Goal: Find specific page/section: Find specific page/section

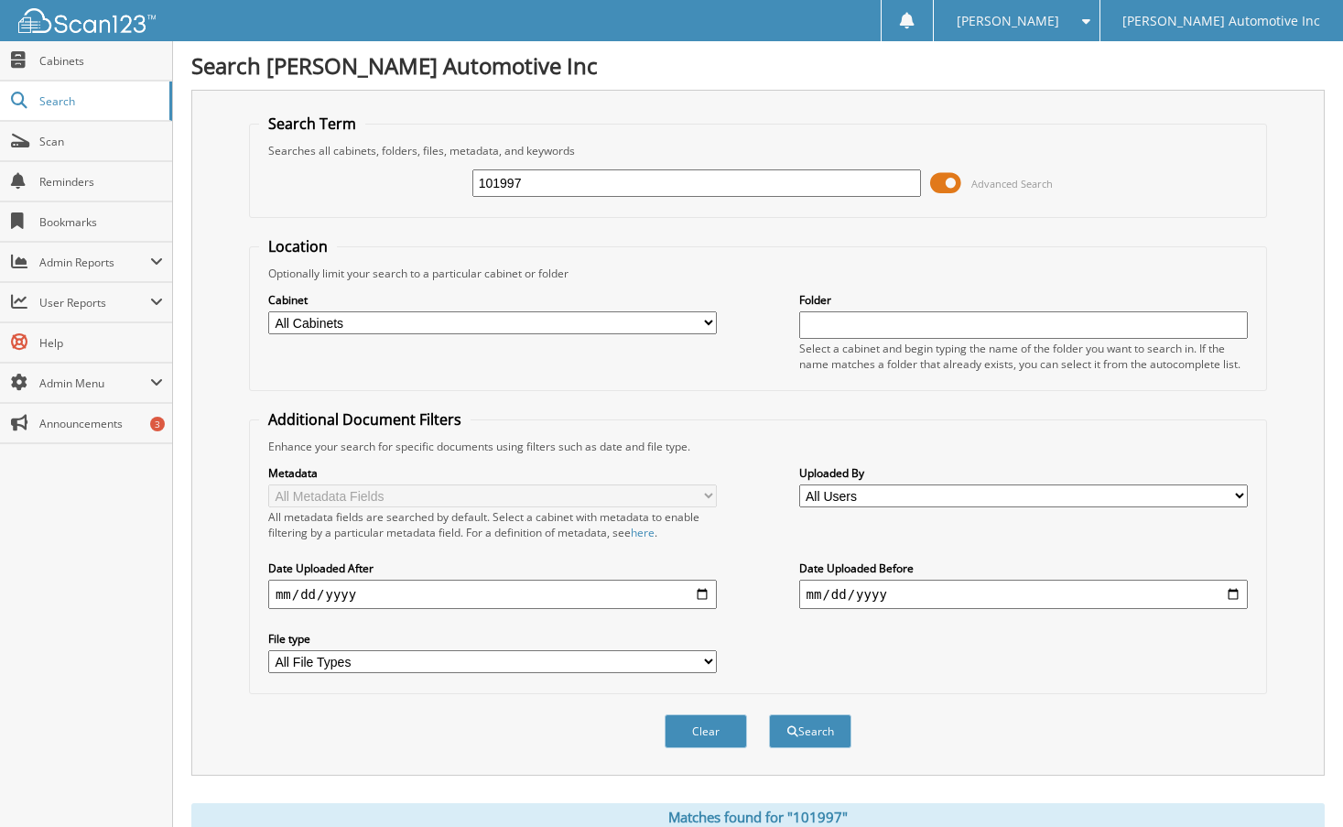
click at [733, 244] on fieldset "Location Optionally limit your search to a particular cabinet or folder Cabinet…" at bounding box center [758, 313] width 1018 height 155
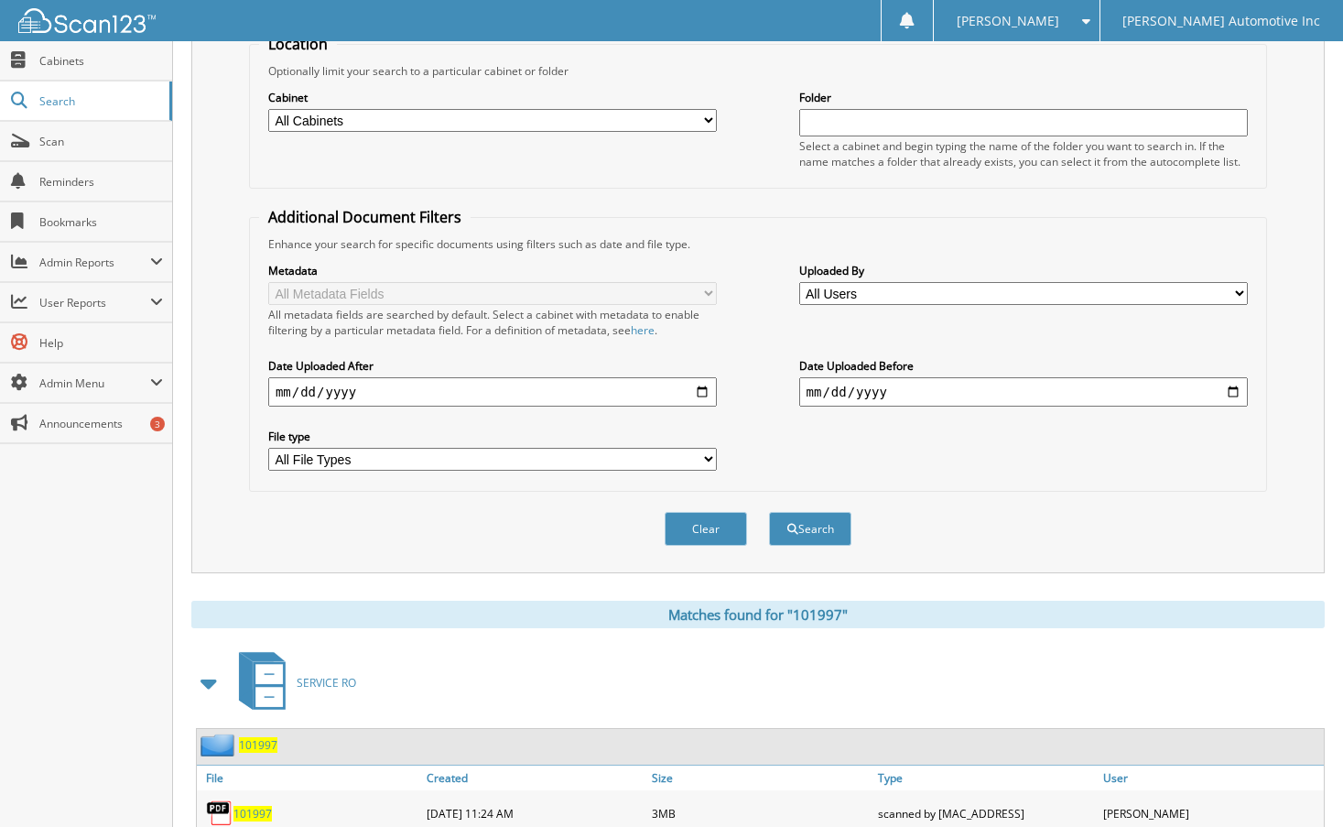
scroll to position [298, 0]
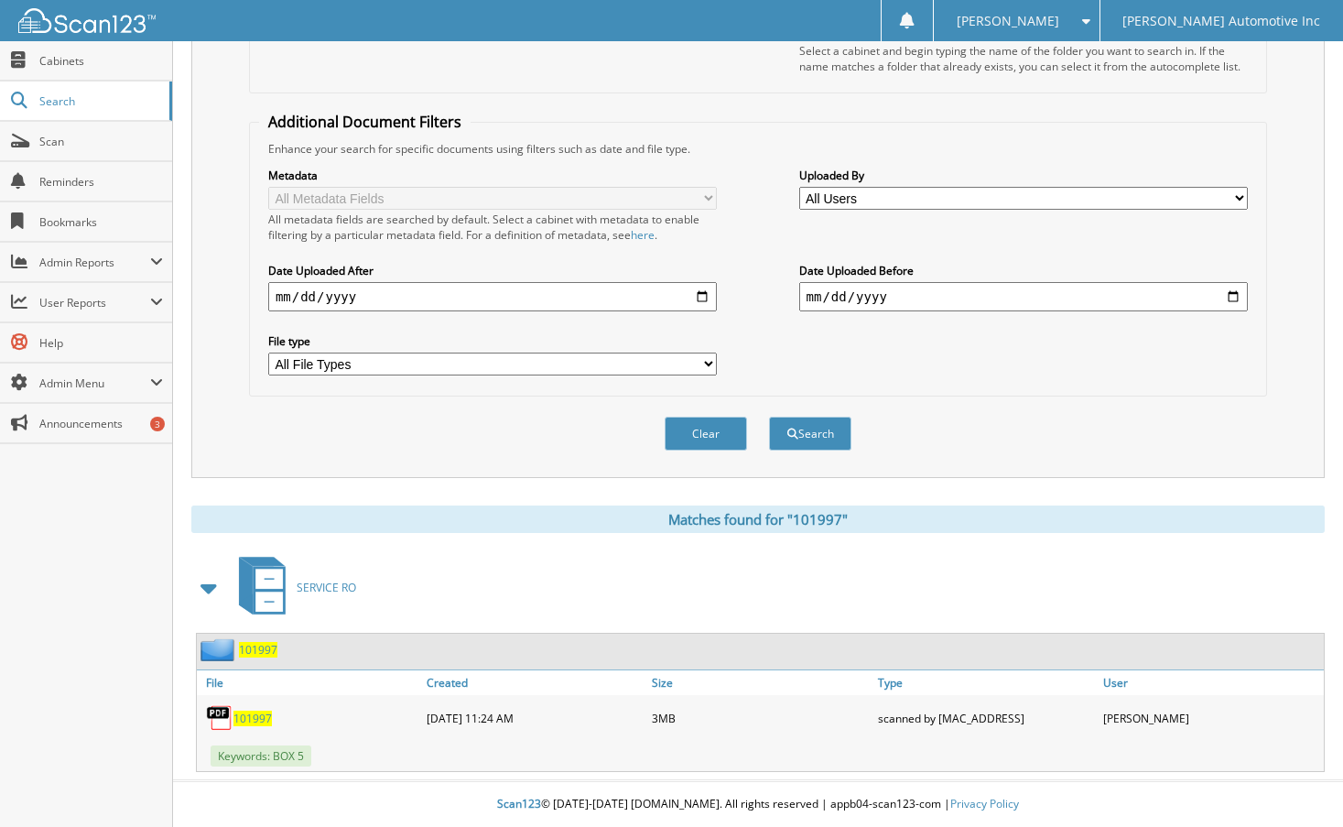
click at [255, 721] on span "101997" at bounding box center [252, 719] width 38 height 16
click at [738, 43] on div "Cabinet All Cabinets ACCOUNTS PAYABLE AUDIT FILES CAR DEALS HR PARTS [GEOGRAPHI…" at bounding box center [758, 34] width 998 height 100
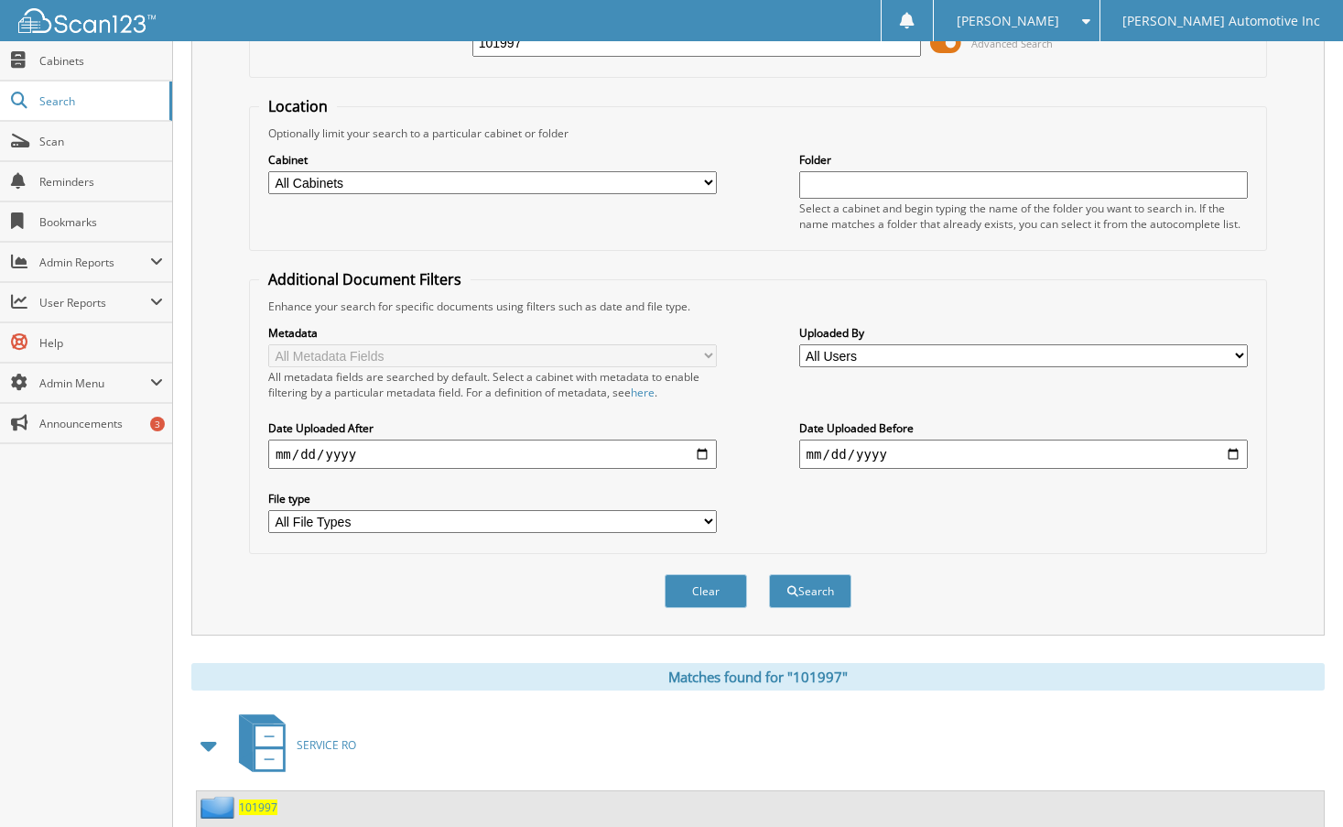
scroll to position [0, 0]
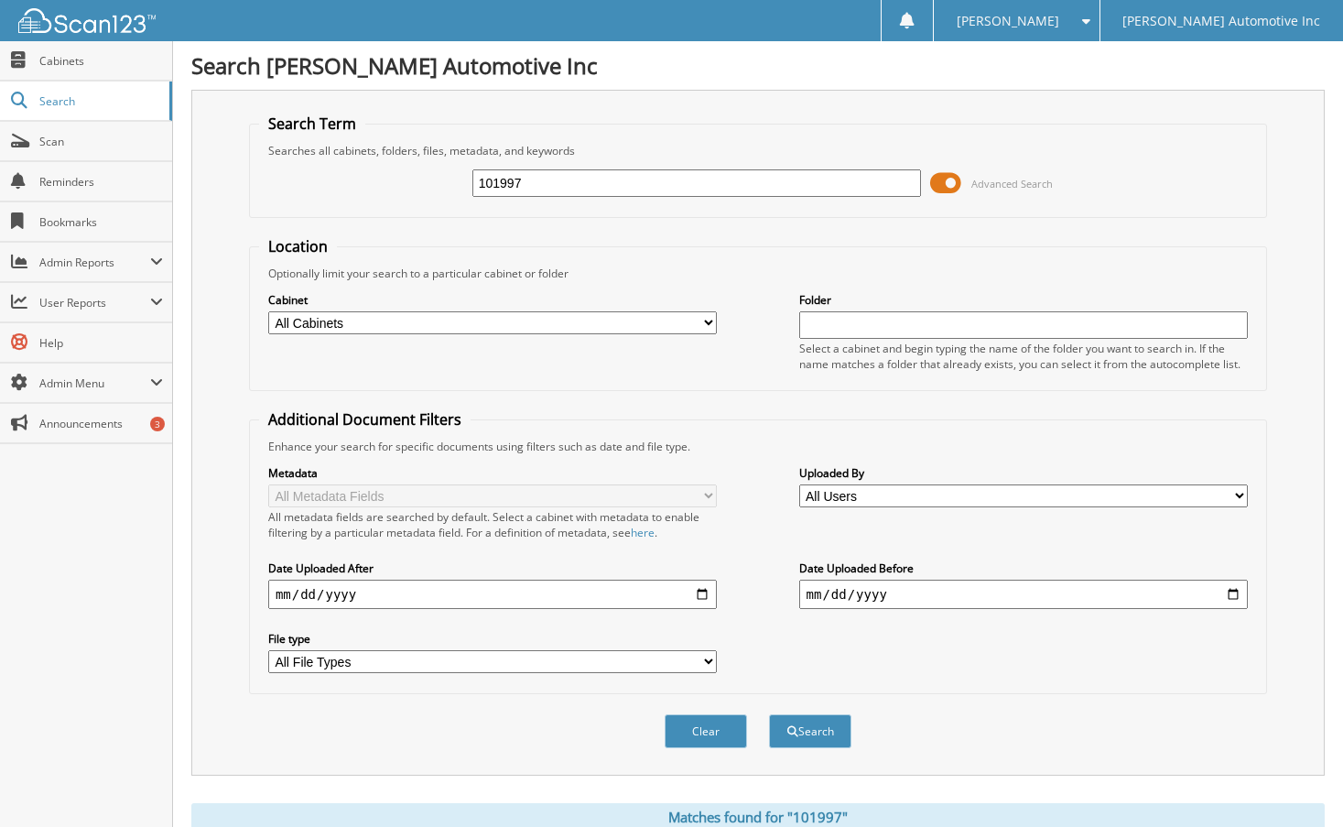
click at [669, 190] on input "101997" at bounding box center [697, 182] width 450 height 27
type input "121765"
click at [769, 714] on button "Search" at bounding box center [810, 731] width 82 height 34
click at [671, 253] on fieldset "Location Optionally limit your search to a particular cabinet or folder Cabinet…" at bounding box center [758, 313] width 1018 height 155
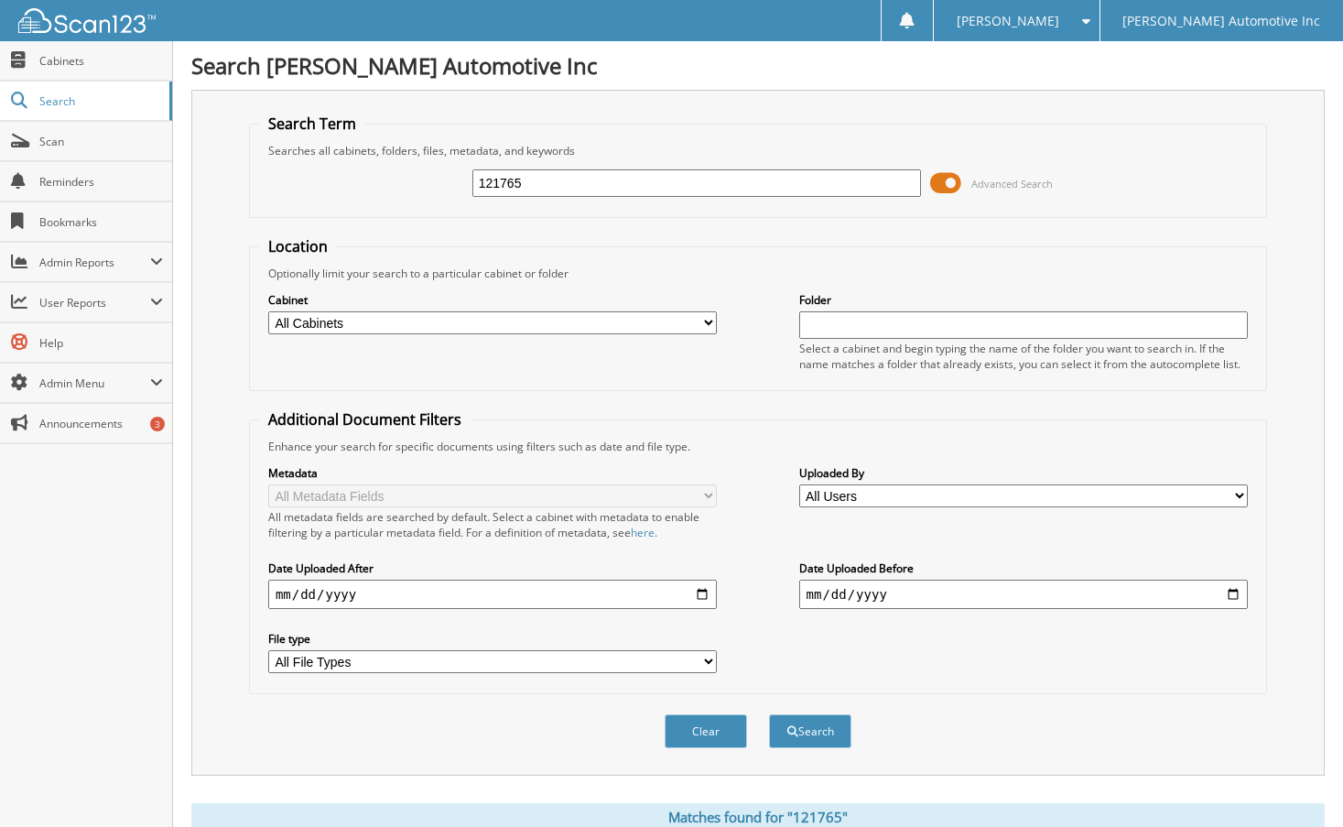
scroll to position [268, 0]
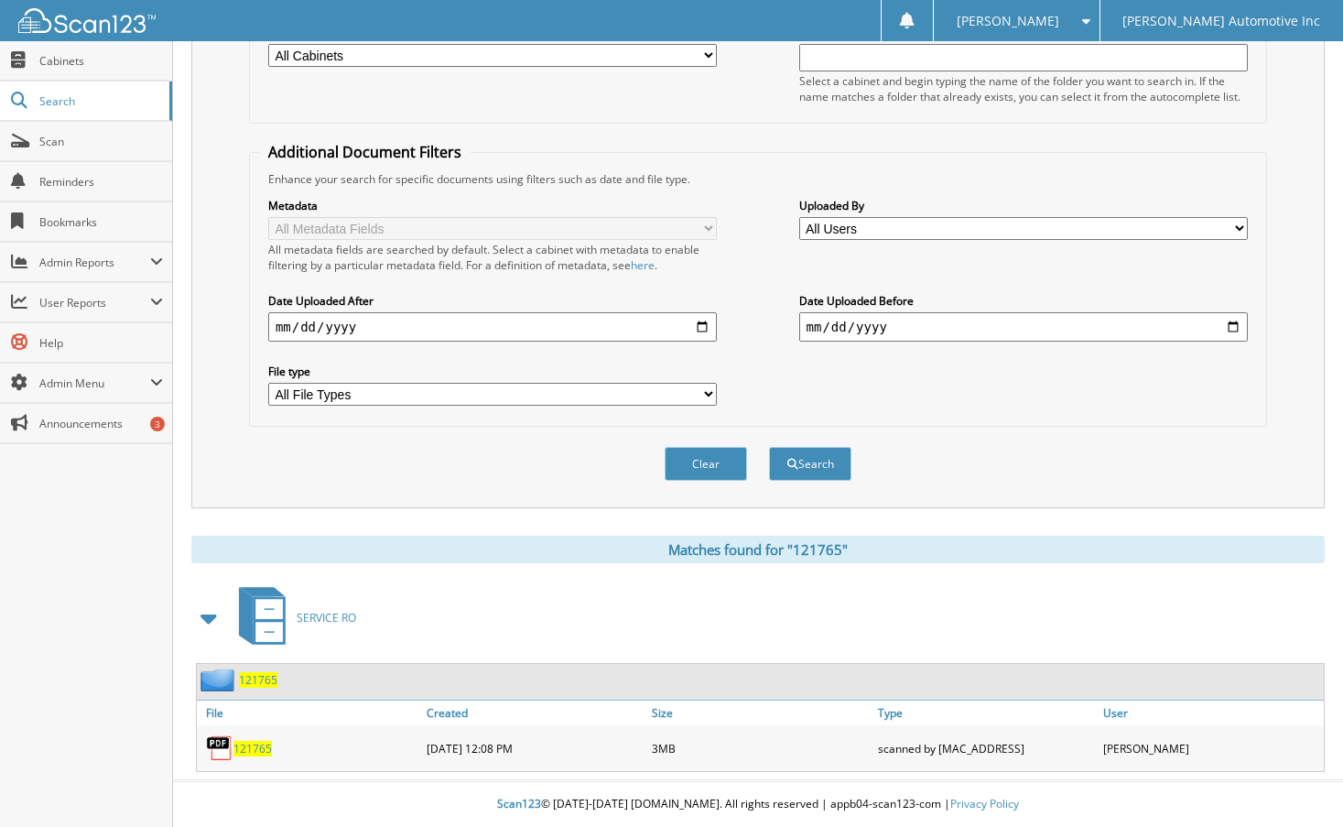
click at [263, 747] on span "121765" at bounding box center [252, 749] width 38 height 16
